Goal: Complete application form

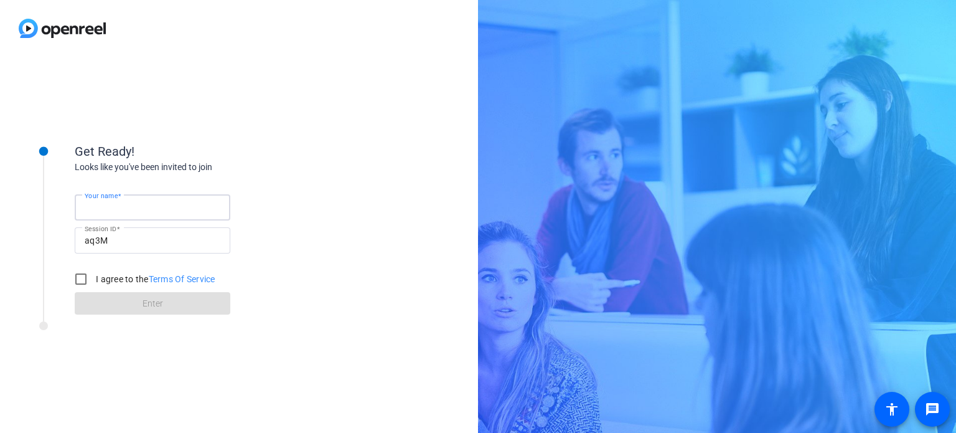
click at [199, 210] on input "Your name" at bounding box center [153, 207] width 136 height 15
type input "[PERSON_NAME]"
click at [85, 282] on input "I agree to the Terms Of Service" at bounding box center [80, 278] width 25 height 25
checkbox input "true"
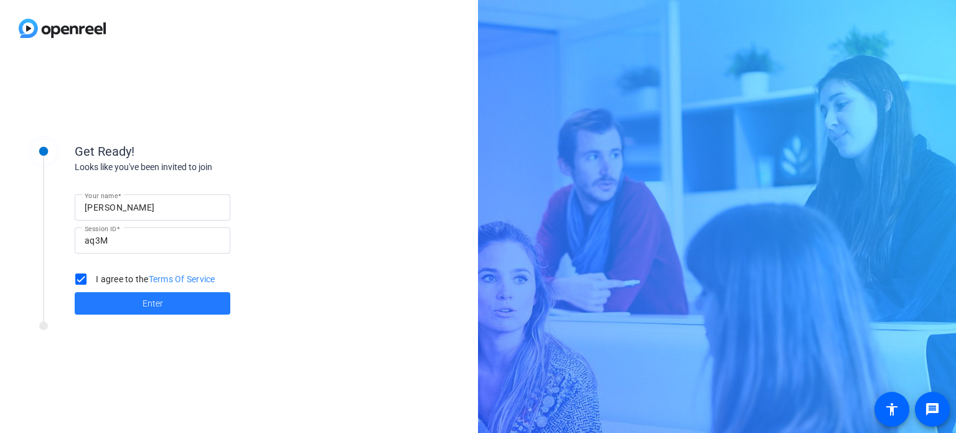
click at [132, 296] on span at bounding box center [153, 303] width 156 height 30
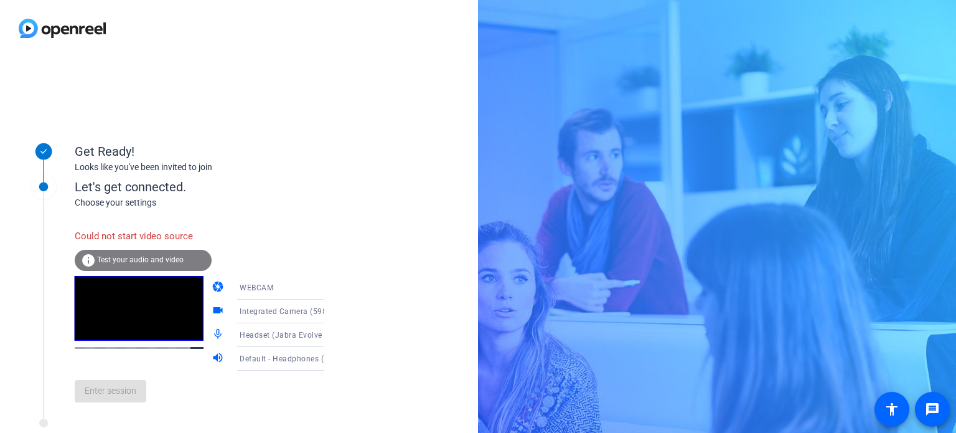
click at [177, 197] on div "Choose your settings" at bounding box center [212, 202] width 274 height 13
click at [122, 394] on div "Enter session" at bounding box center [212, 390] width 274 height 41
